Goal: Task Accomplishment & Management: Manage account settings

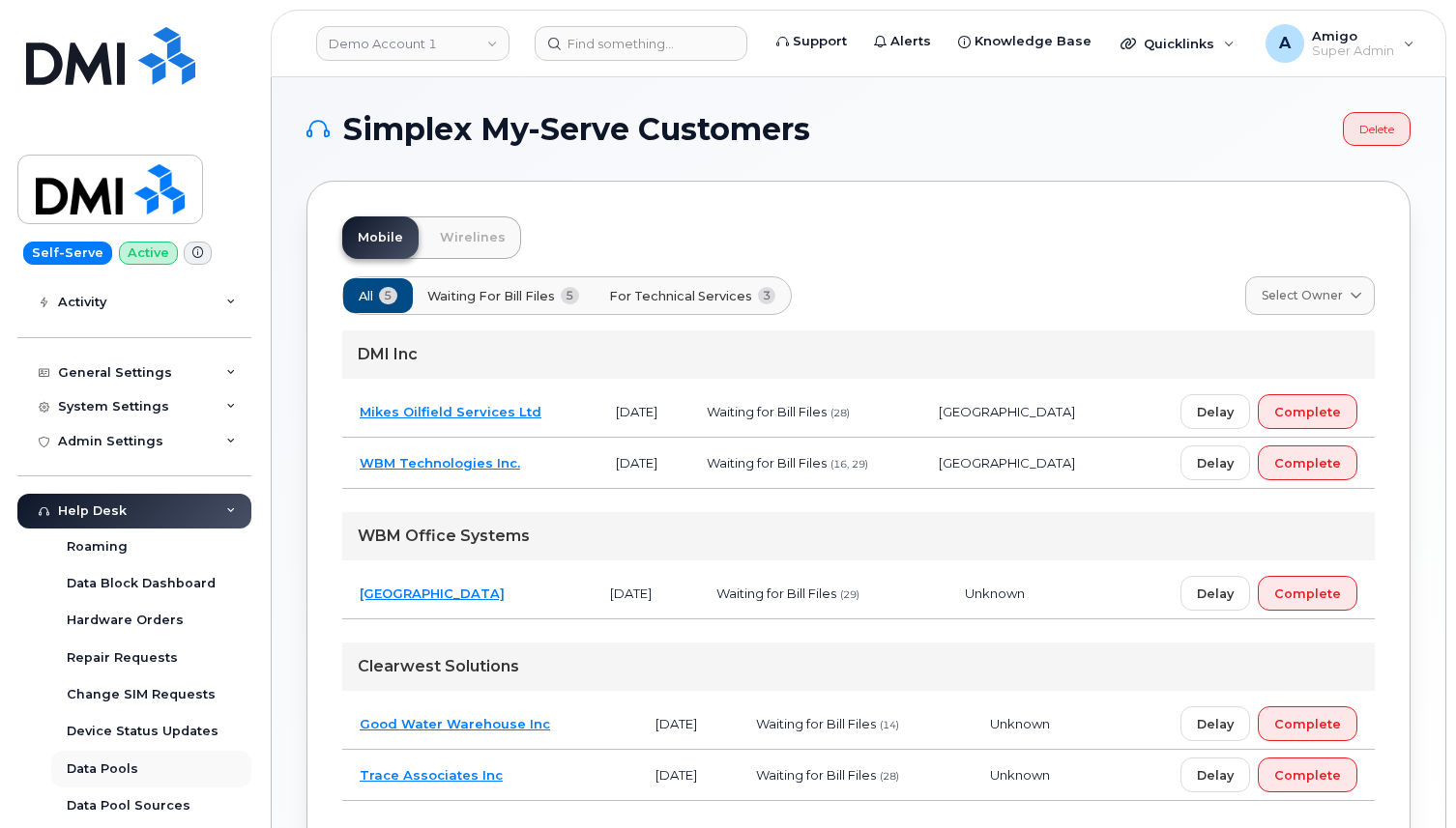
scroll to position [225, 0]
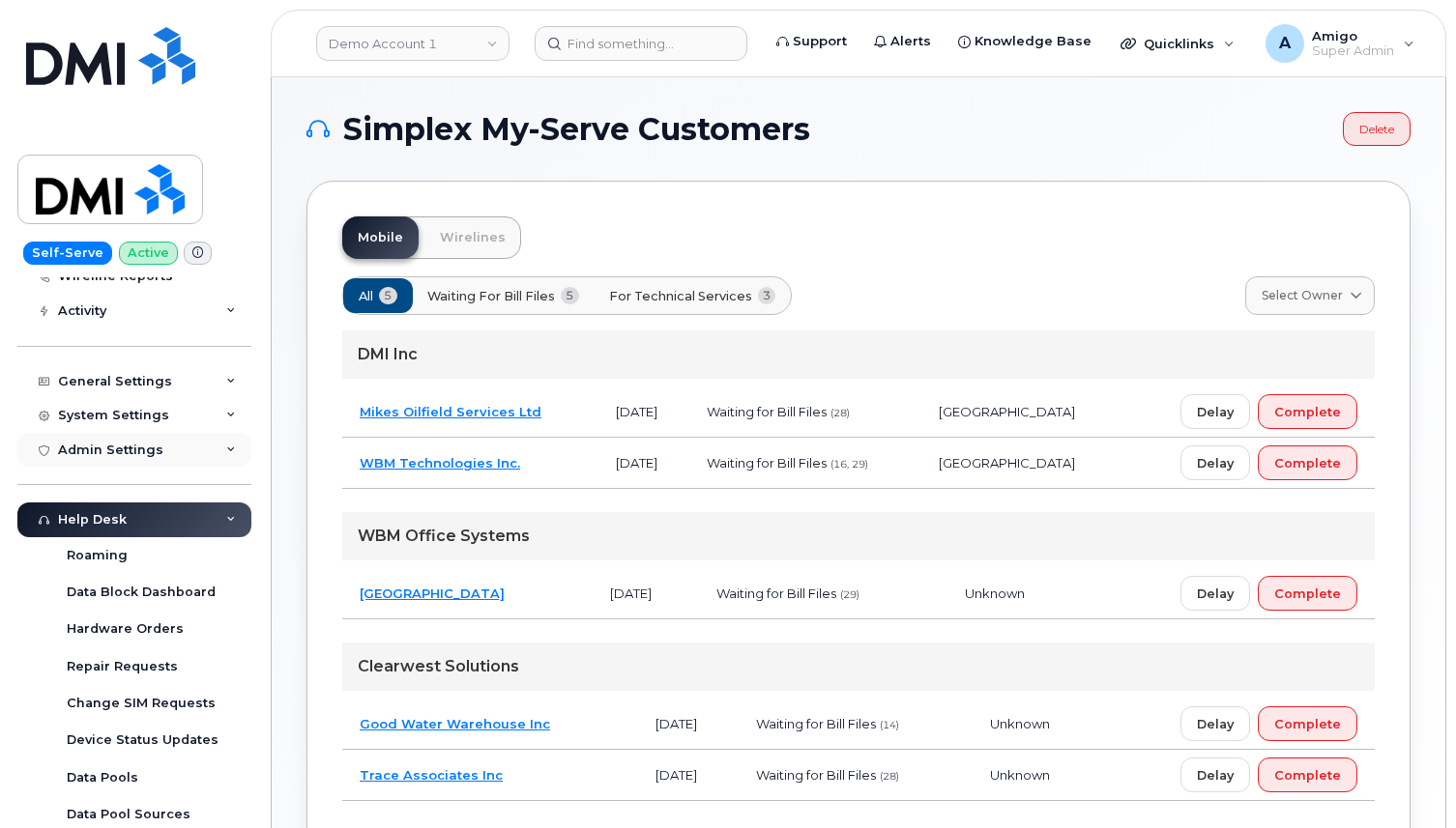
click at [125, 460] on div "Admin Settings" at bounding box center [134, 450] width 234 height 35
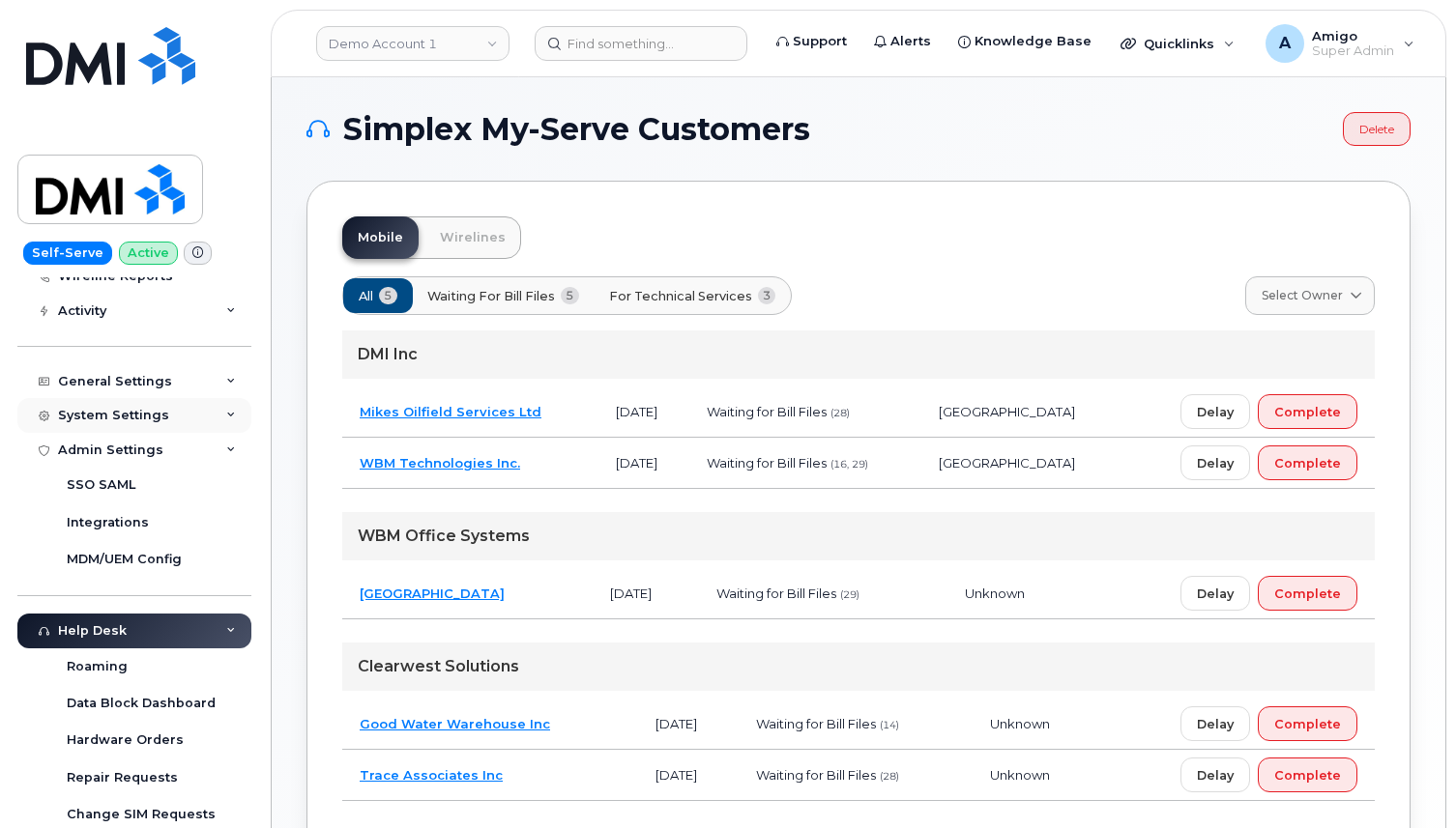
click at [141, 424] on div "System Settings" at bounding box center [134, 415] width 234 height 35
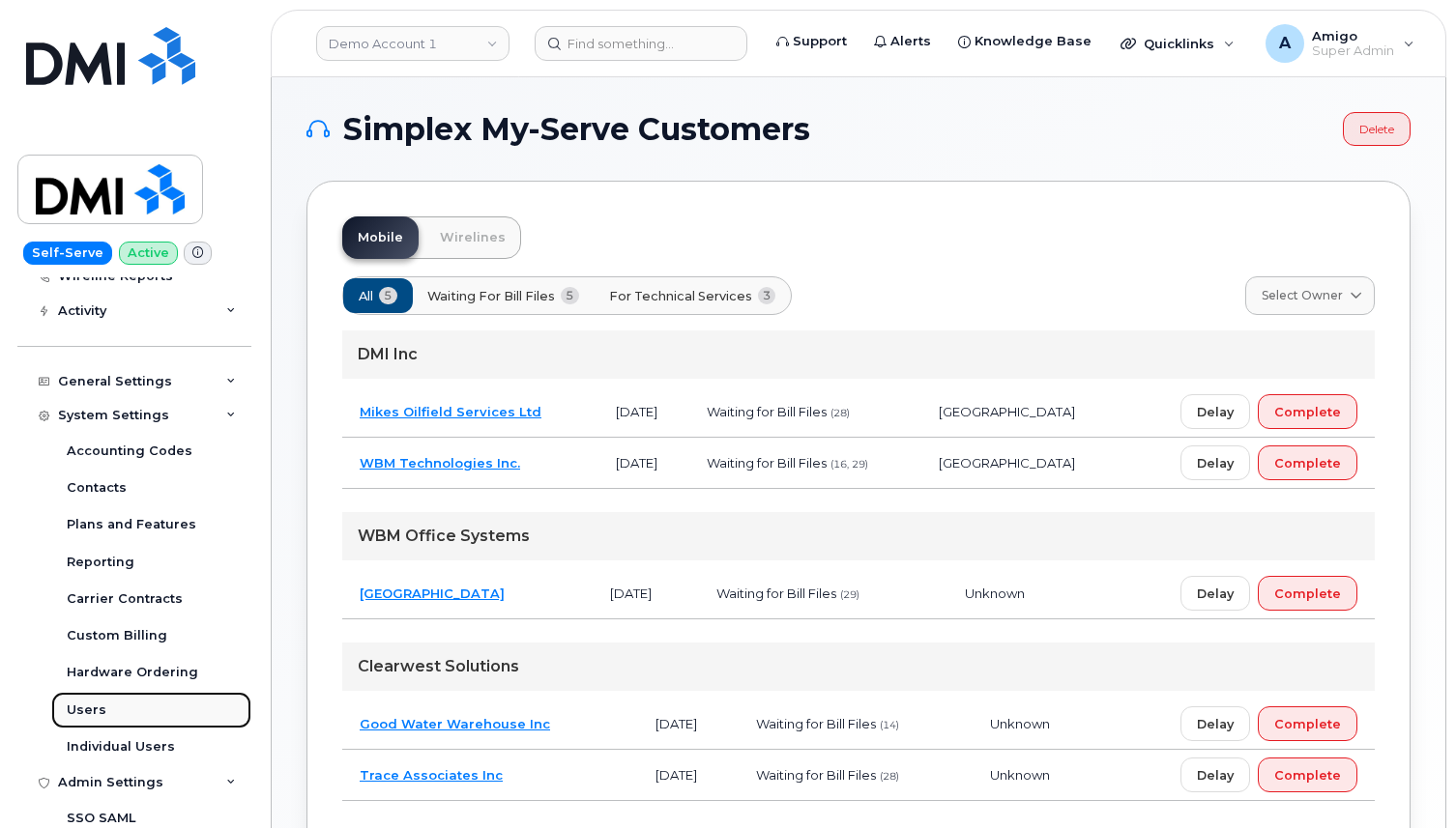
click at [148, 701] on link "Users" at bounding box center [151, 710] width 200 height 37
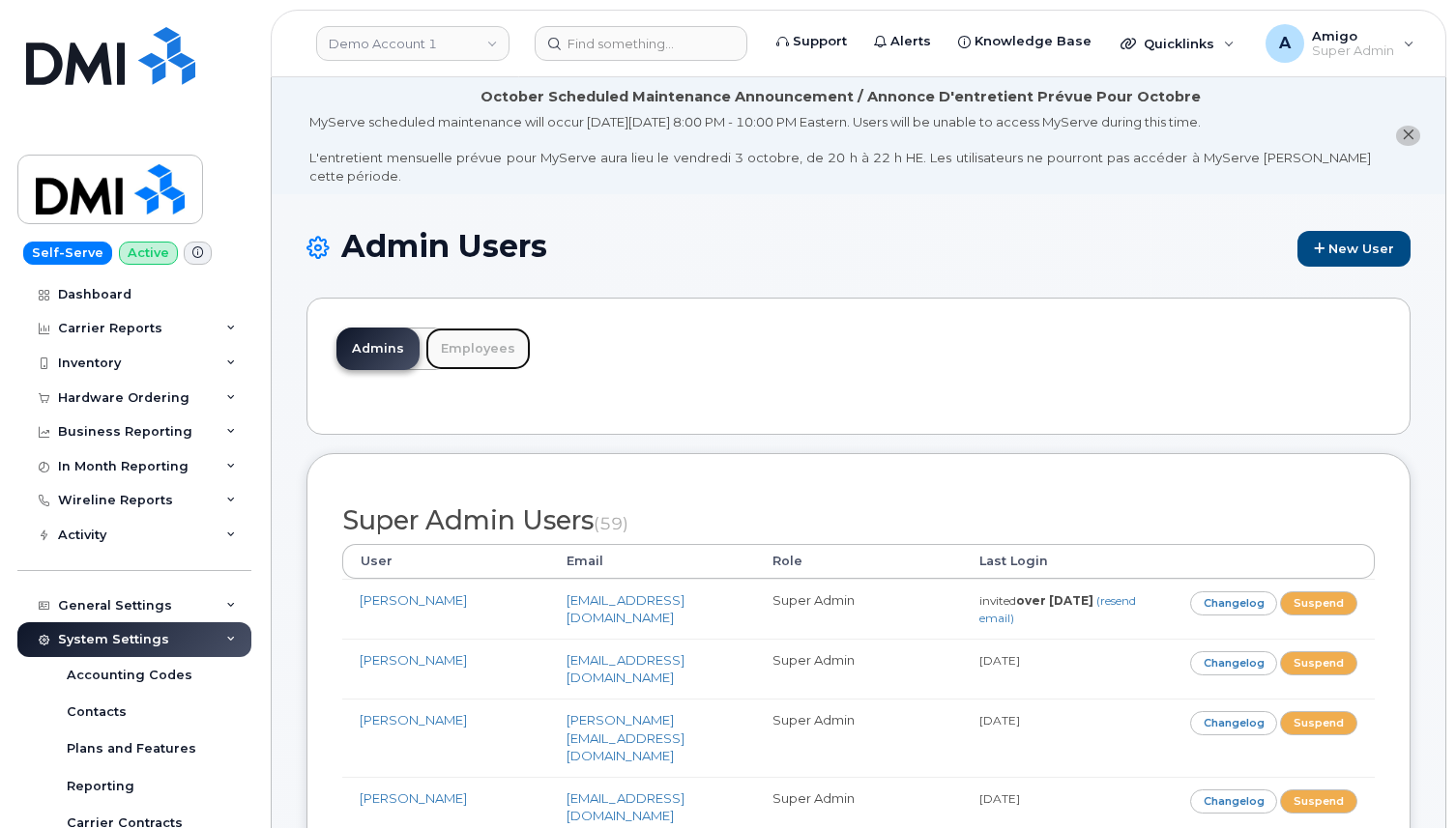
click at [471, 328] on link "Employees" at bounding box center [478, 349] width 105 height 43
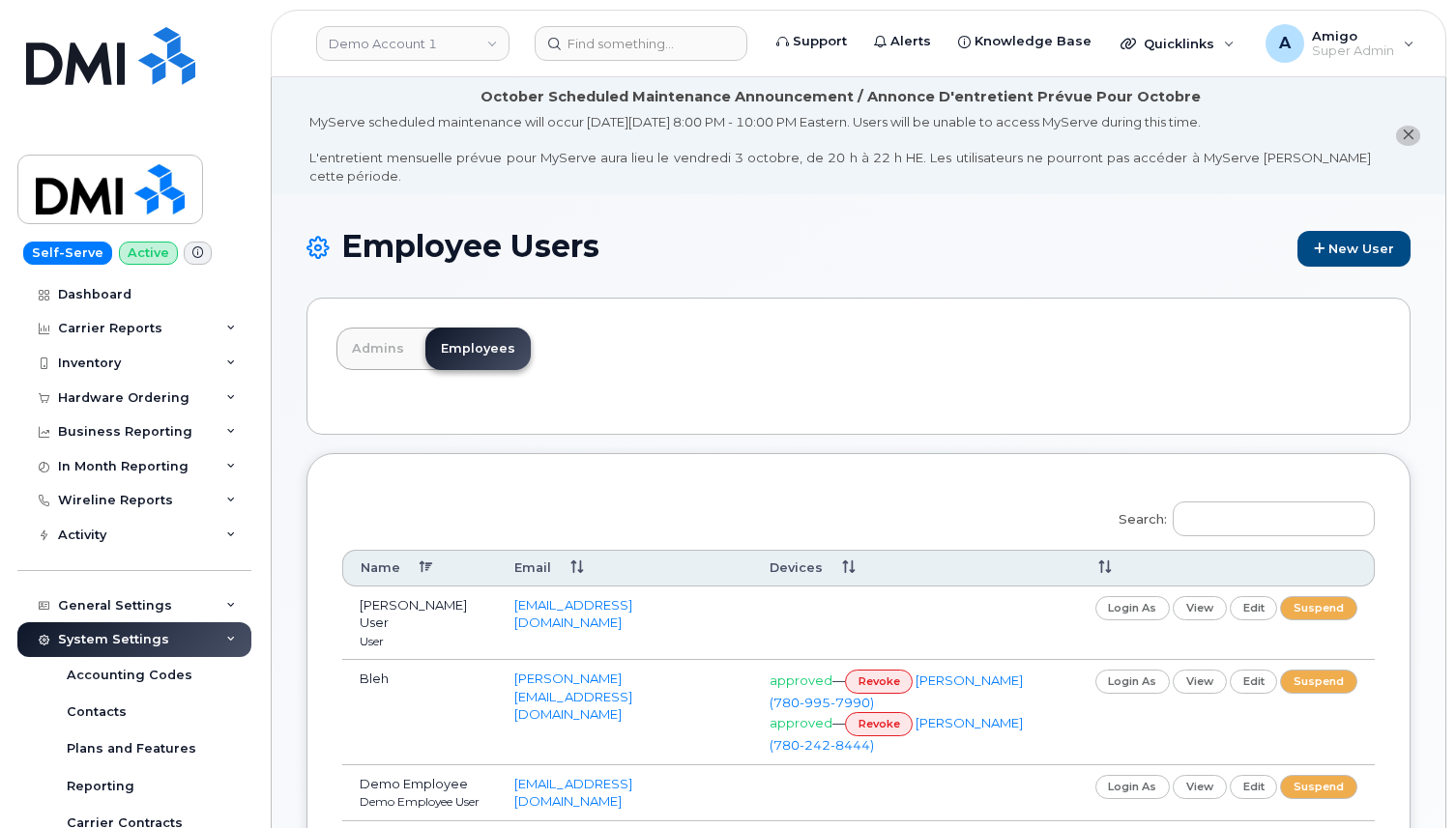
scroll to position [521, 0]
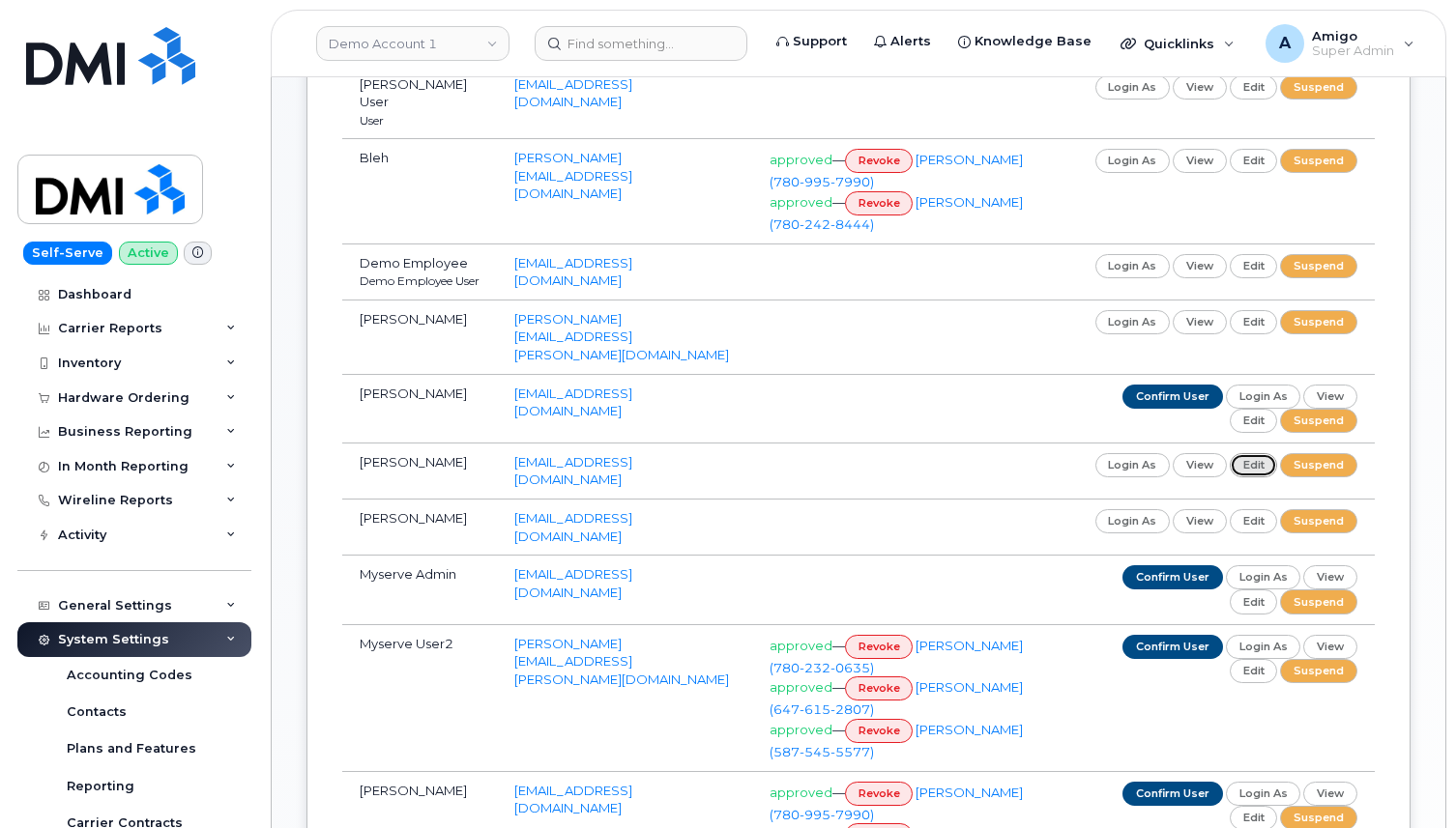
click at [1254, 453] on link "edit" at bounding box center [1254, 465] width 48 height 24
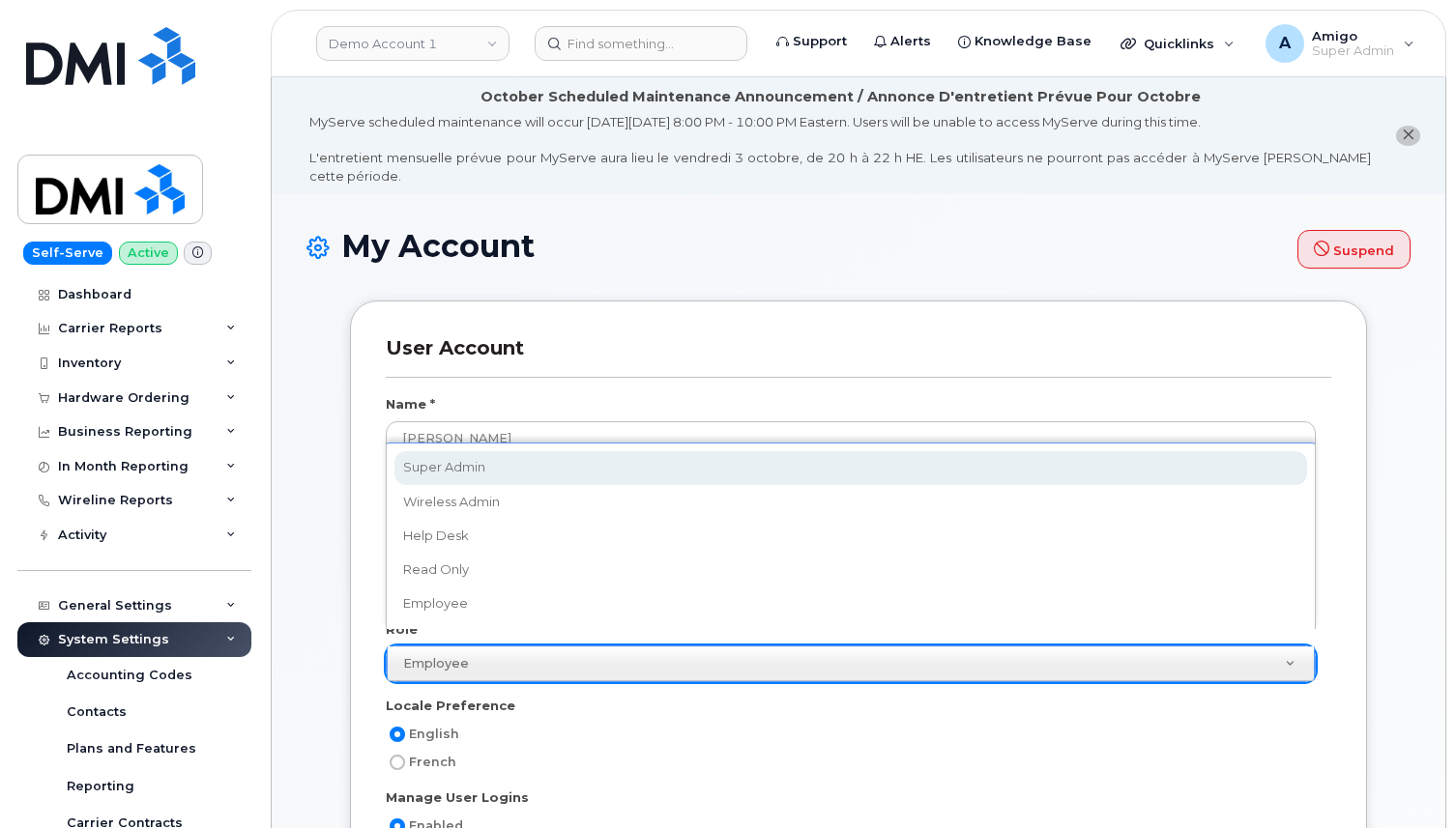
scroll to position [0, 6]
select select "super_admin"
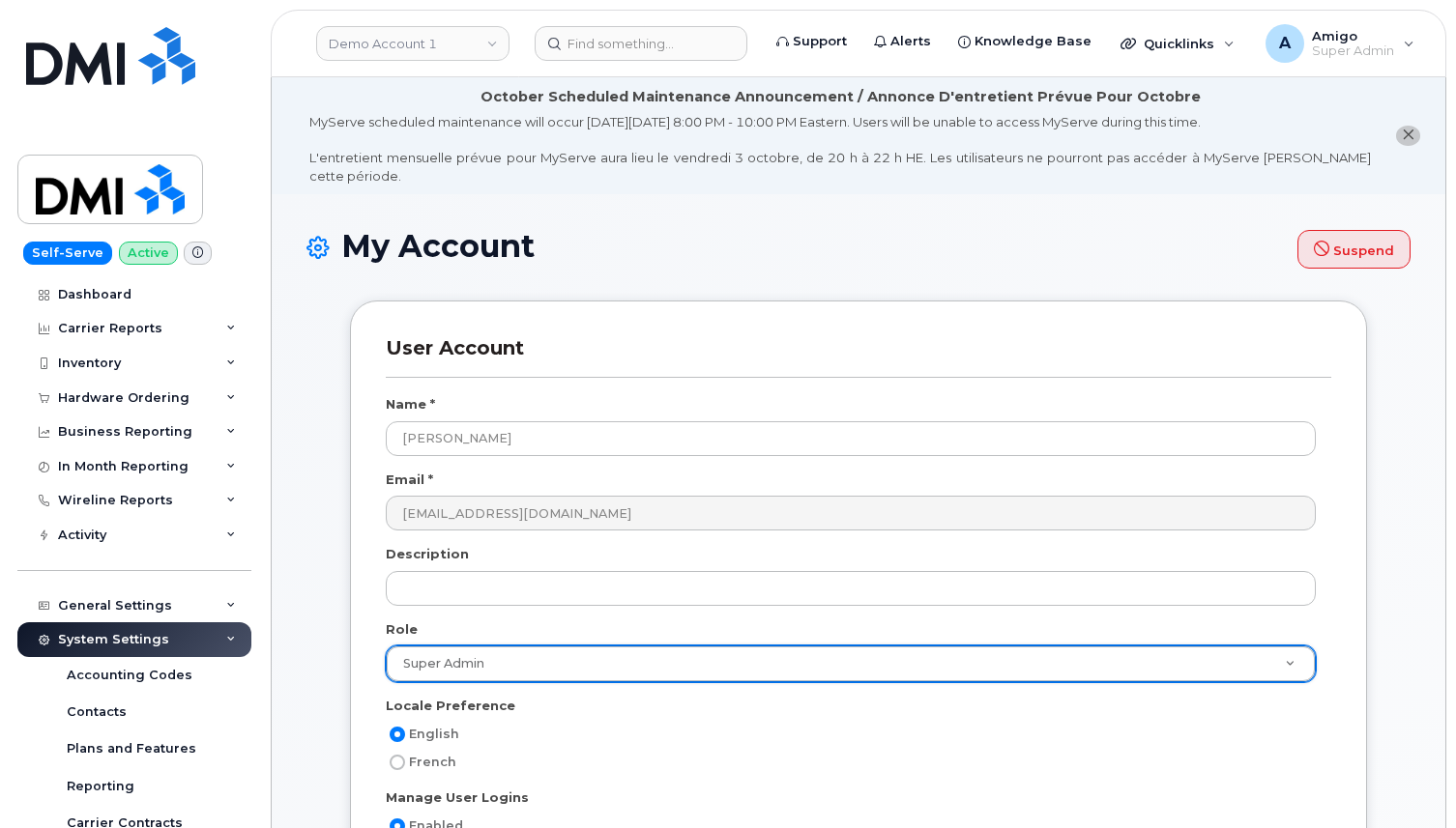
click at [338, 509] on div "User Account Name * Lia McClane Email * lmcclane@dminc.com Description Role Sup…" at bounding box center [858, 671] width 1046 height 742
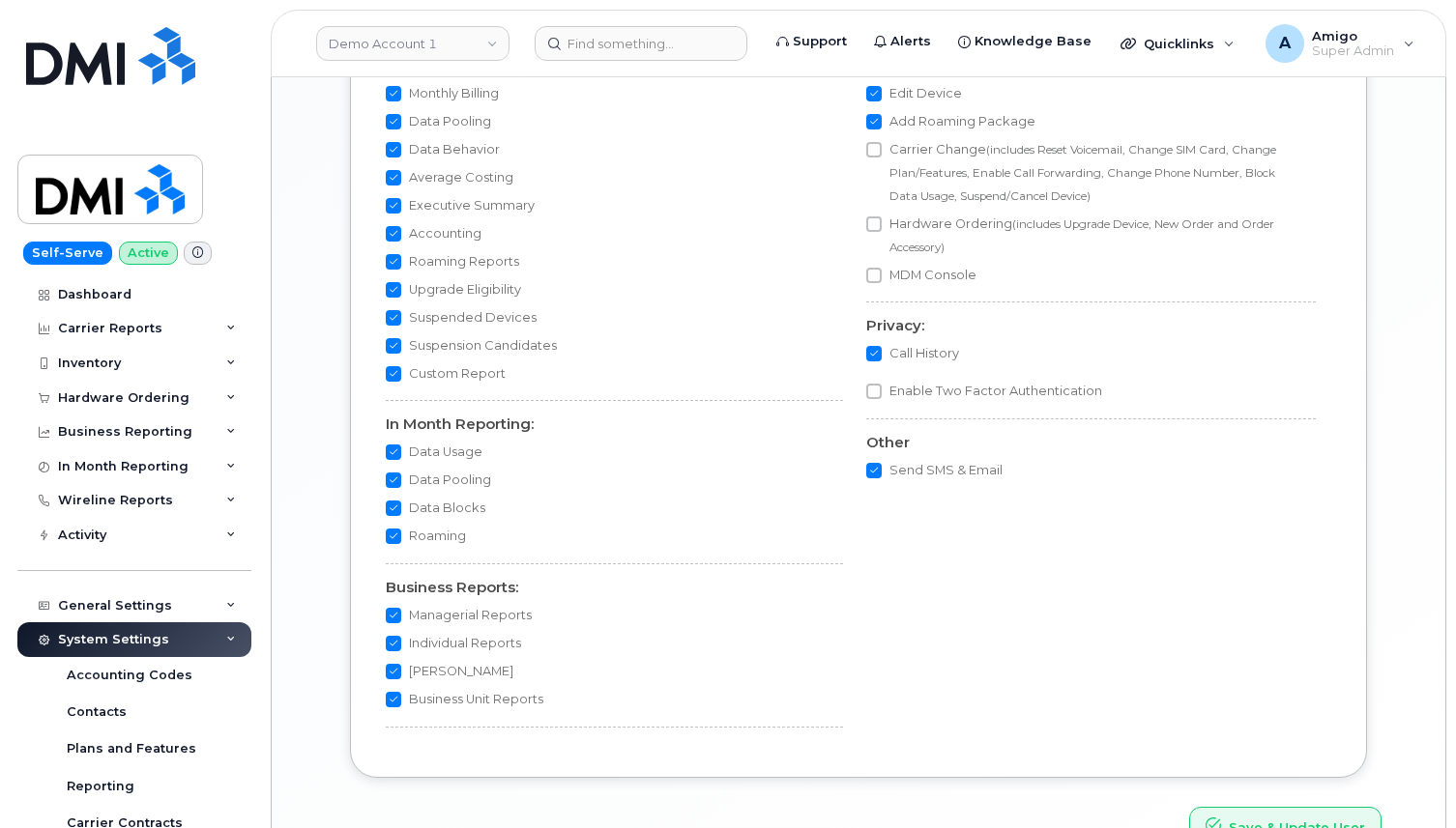
scroll to position [1839, 0]
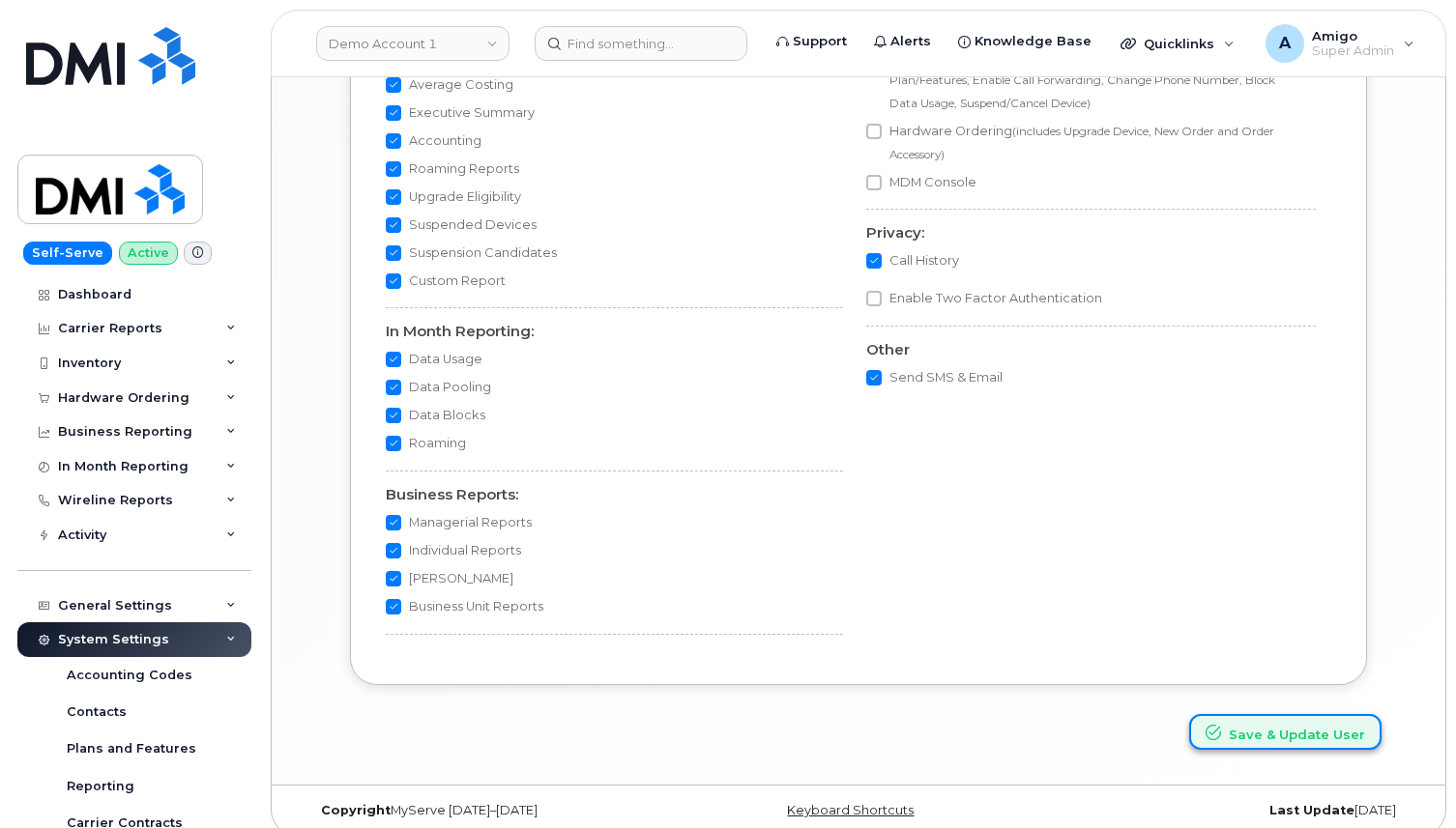
click at [1288, 722] on button "Save & Update User" at bounding box center [1285, 732] width 193 height 36
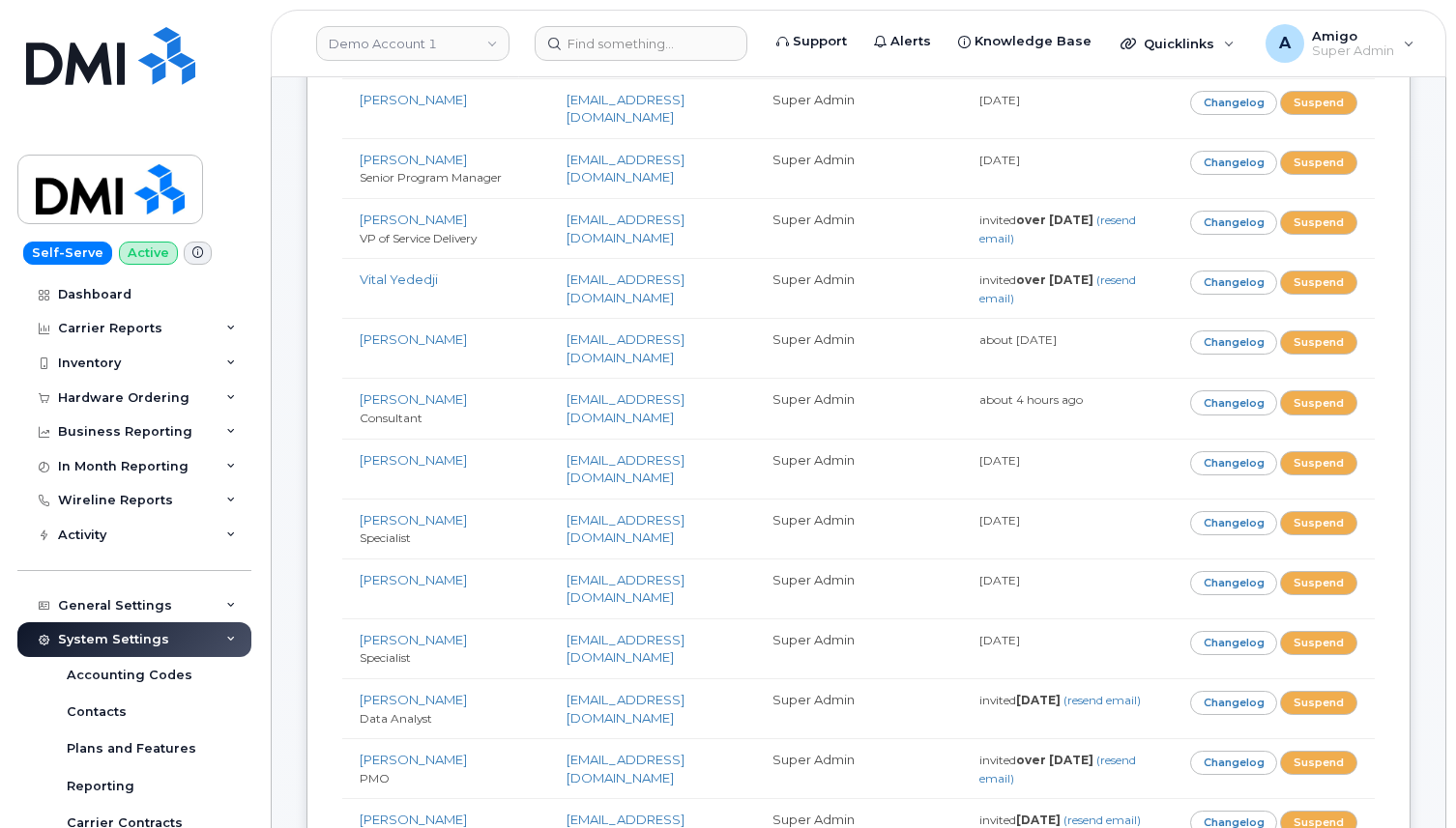
scroll to position [963, 0]
